Goal: Find specific page/section: Find specific page/section

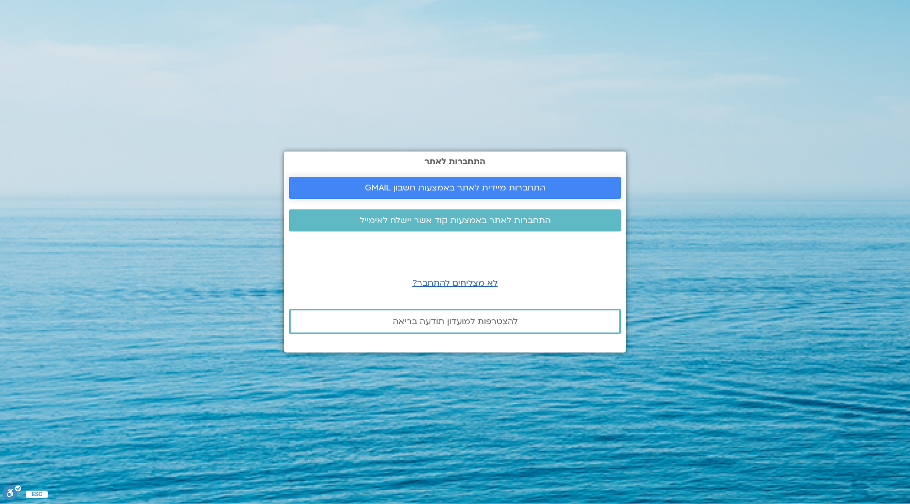
click at [521, 183] on span "התחברות מיידית לאתר באמצעות חשבון GMAIL" at bounding box center [455, 187] width 181 height 9
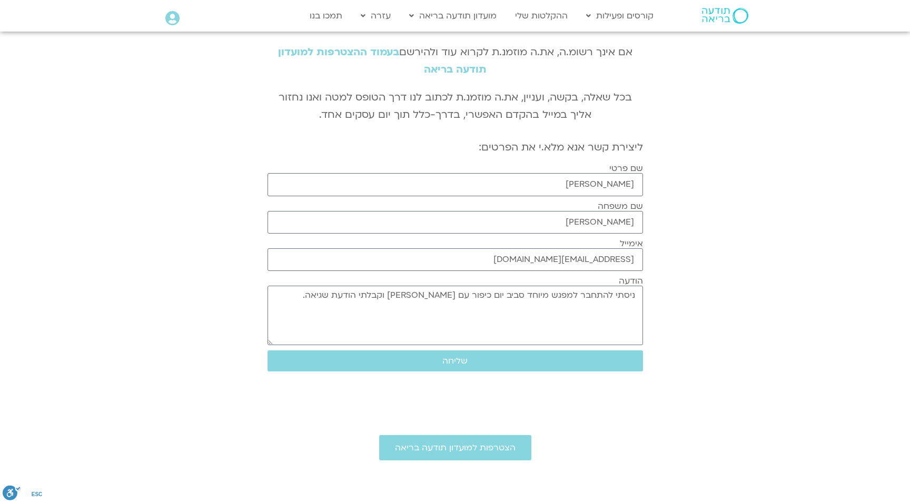
scroll to position [60, 0]
click at [468, 368] on button "שליחה" at bounding box center [455, 360] width 375 height 21
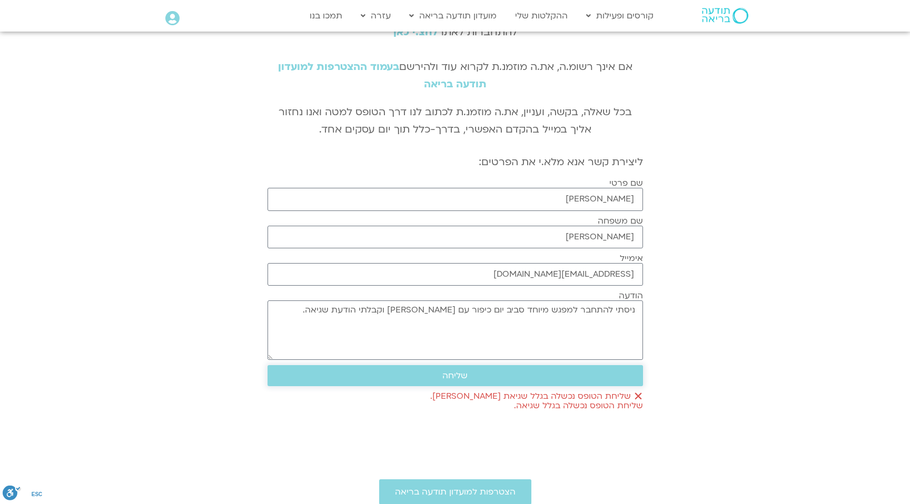
scroll to position [41, 0]
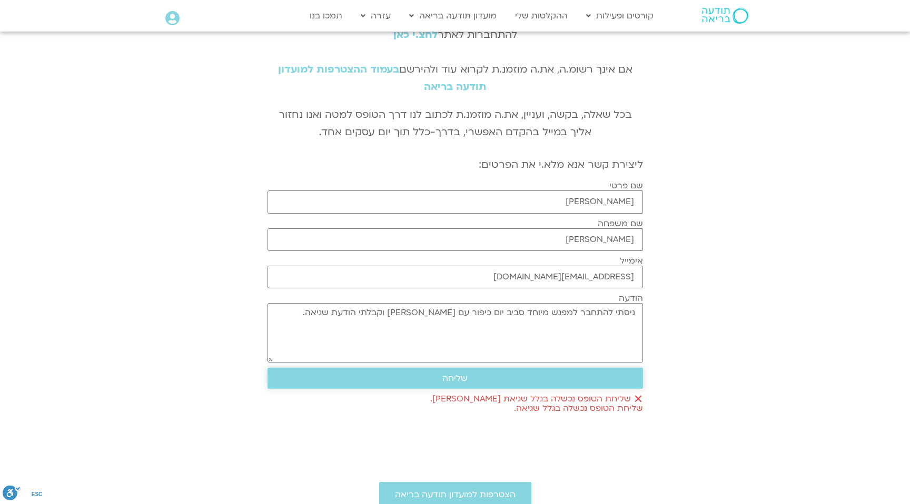
click at [462, 375] on span "שליחה" at bounding box center [454, 378] width 25 height 9
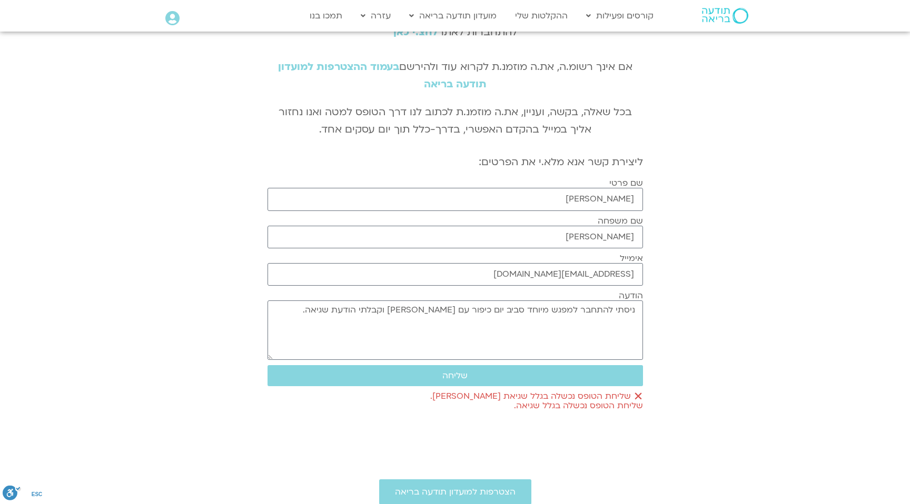
scroll to position [51, 0]
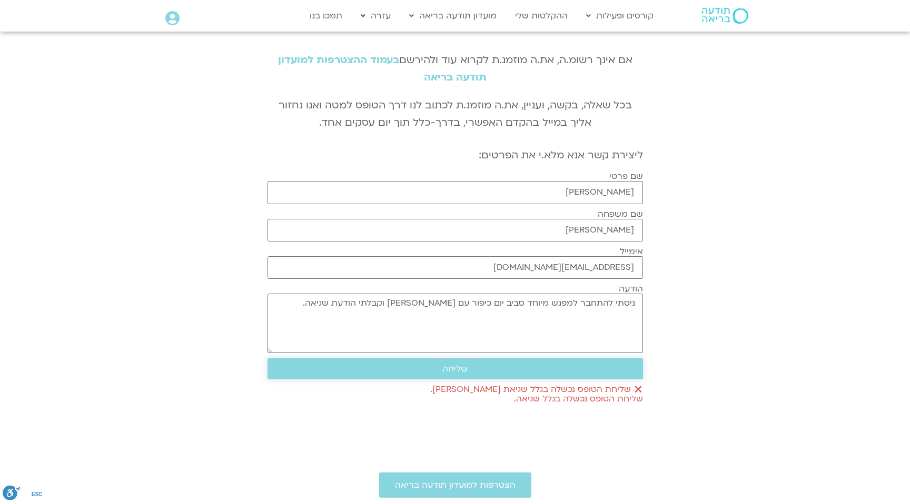
click at [589, 371] on span "שליחה" at bounding box center [455, 368] width 350 height 9
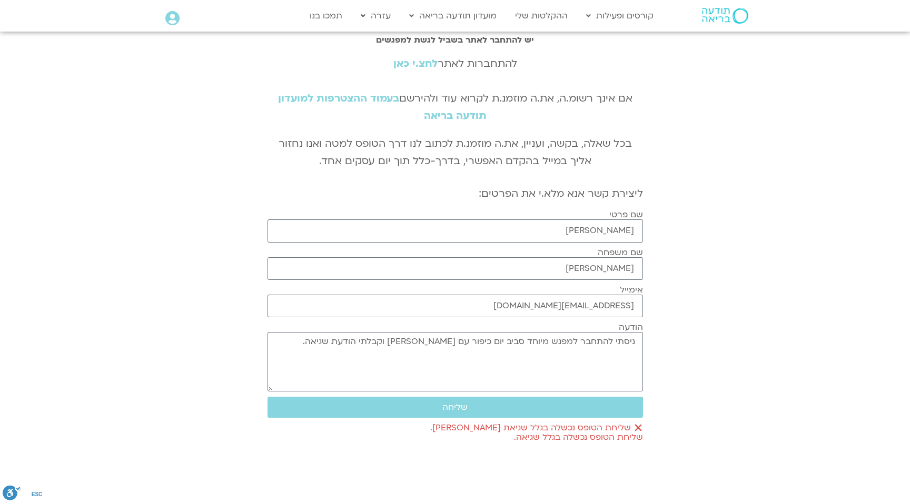
scroll to position [0, 0]
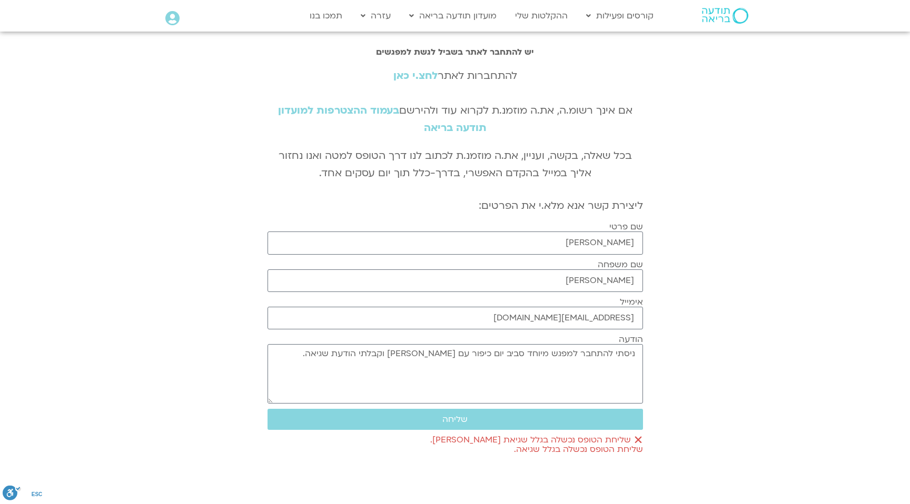
click at [402, 83] on div "להתחברות לאתר לחצ.י כאן אם אינך רשומ.ה, את.ה מוזמנ.ת לקרוא עוד ולהירשם בעמוד הה…" at bounding box center [455, 102] width 375 height 70
click at [403, 76] on link "לחצ.י כאן" at bounding box center [415, 76] width 44 height 14
